Goal: Navigation & Orientation: Find specific page/section

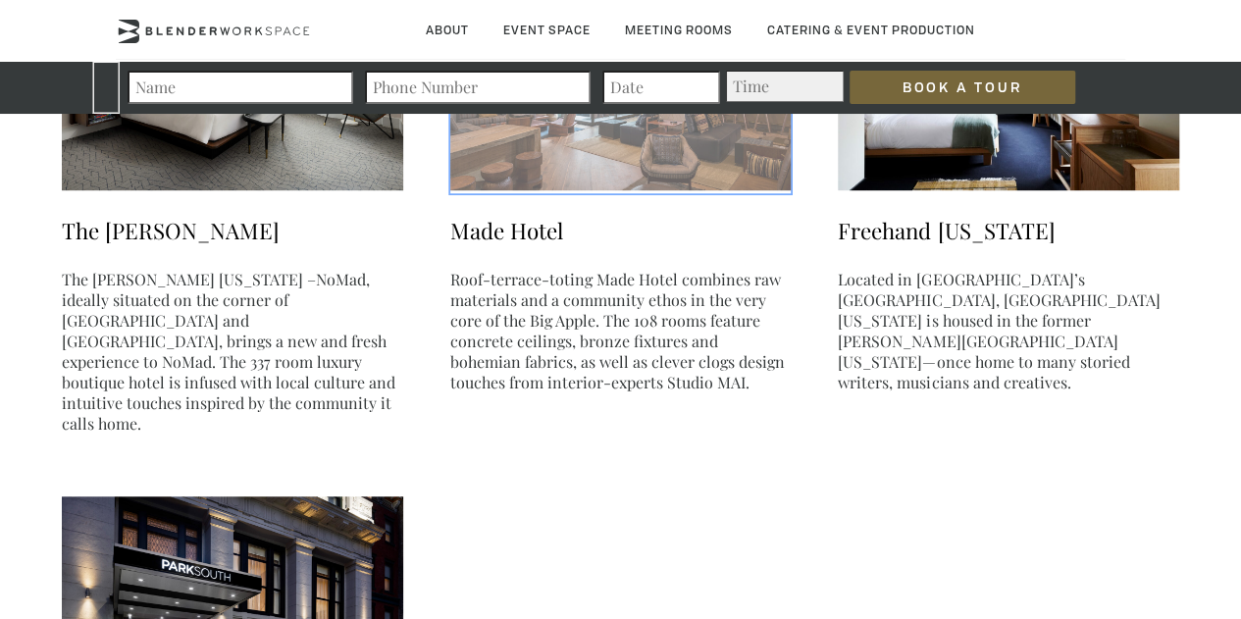
click at [689, 252] on link "Made Hotel Roof-terrace-toting Made Hotel combines raw materials and a communit…" at bounding box center [620, 285] width 341 height 217
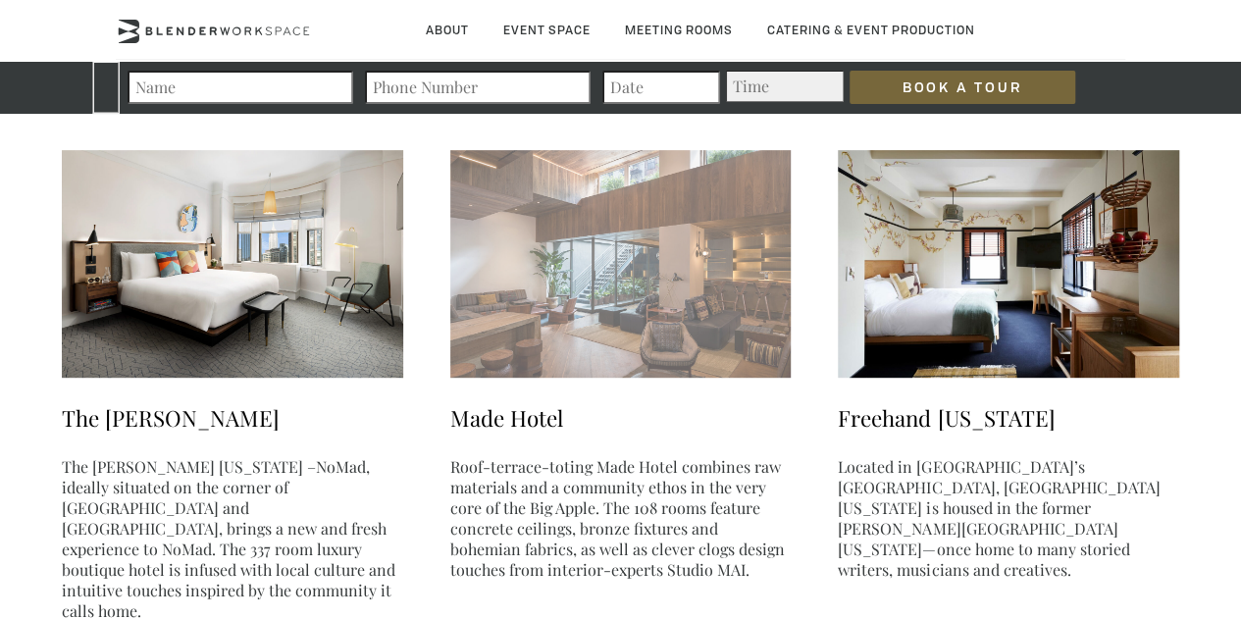
scroll to position [4086, 0]
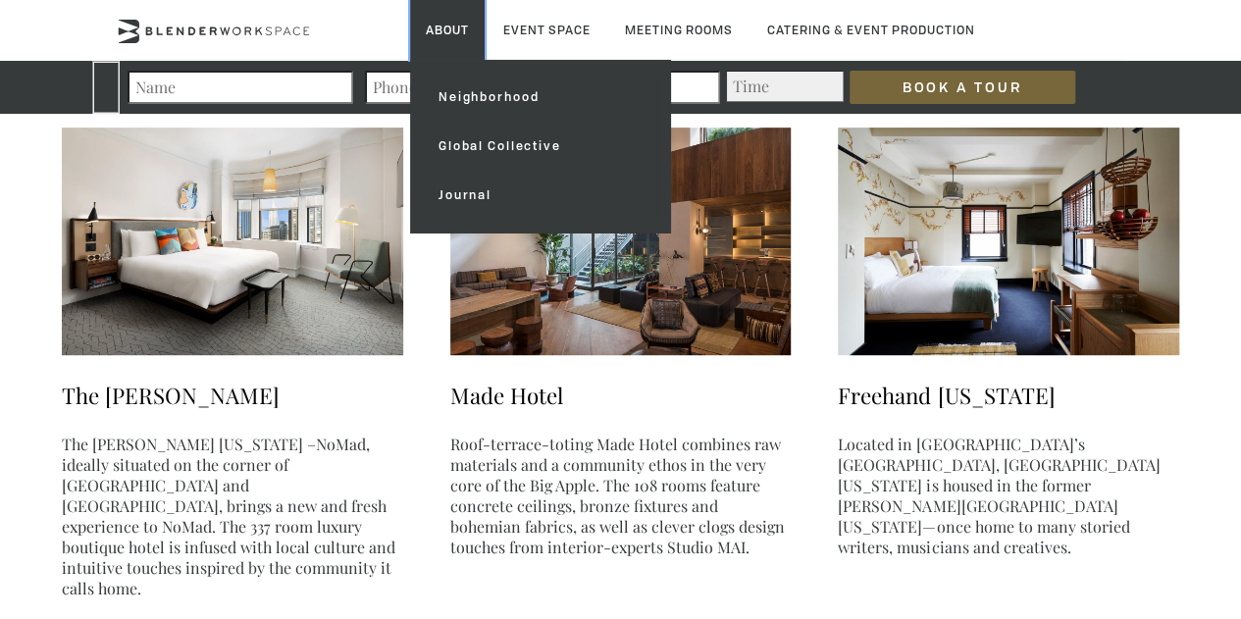
click at [484, 30] on link "About" at bounding box center [447, 30] width 75 height 60
